Goal: Transaction & Acquisition: Purchase product/service

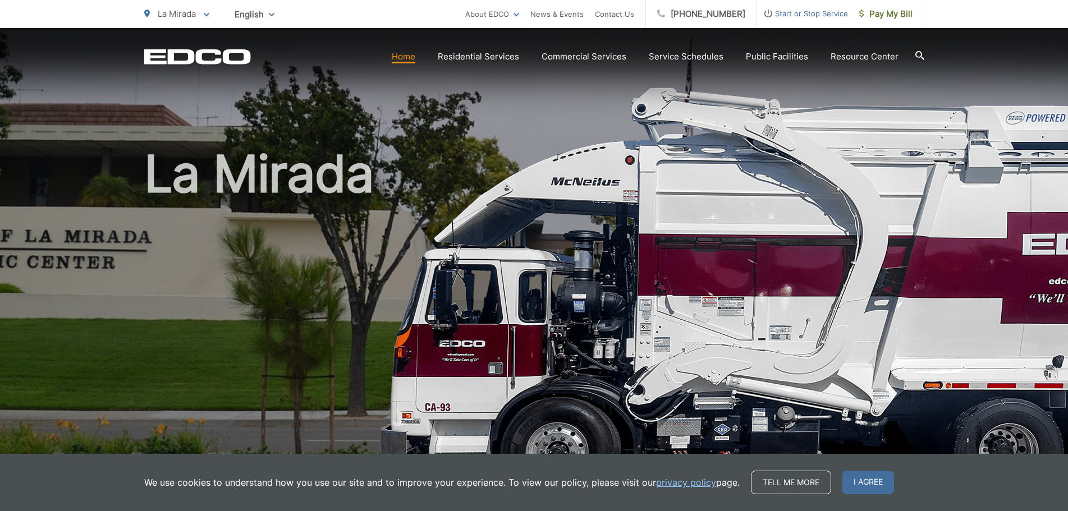
click at [410, 57] on link "Home" at bounding box center [404, 56] width 24 height 13
click at [866, 480] on span "I agree" at bounding box center [869, 483] width 52 height 24
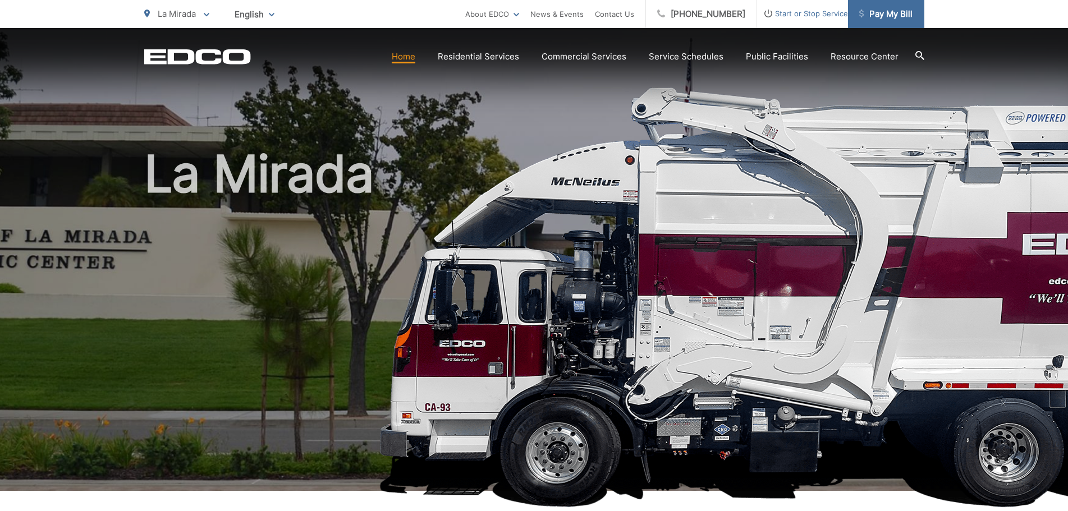
click at [885, 17] on span "Pay My Bill" at bounding box center [886, 13] width 53 height 13
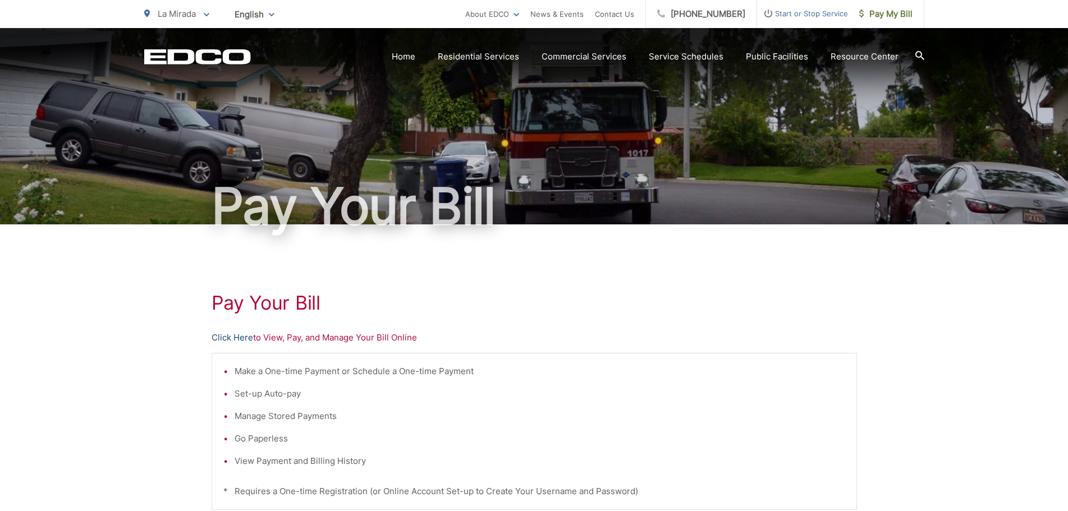
click at [239, 339] on link "Click Here" at bounding box center [233, 337] width 42 height 13
